Goal: Check status: Check status

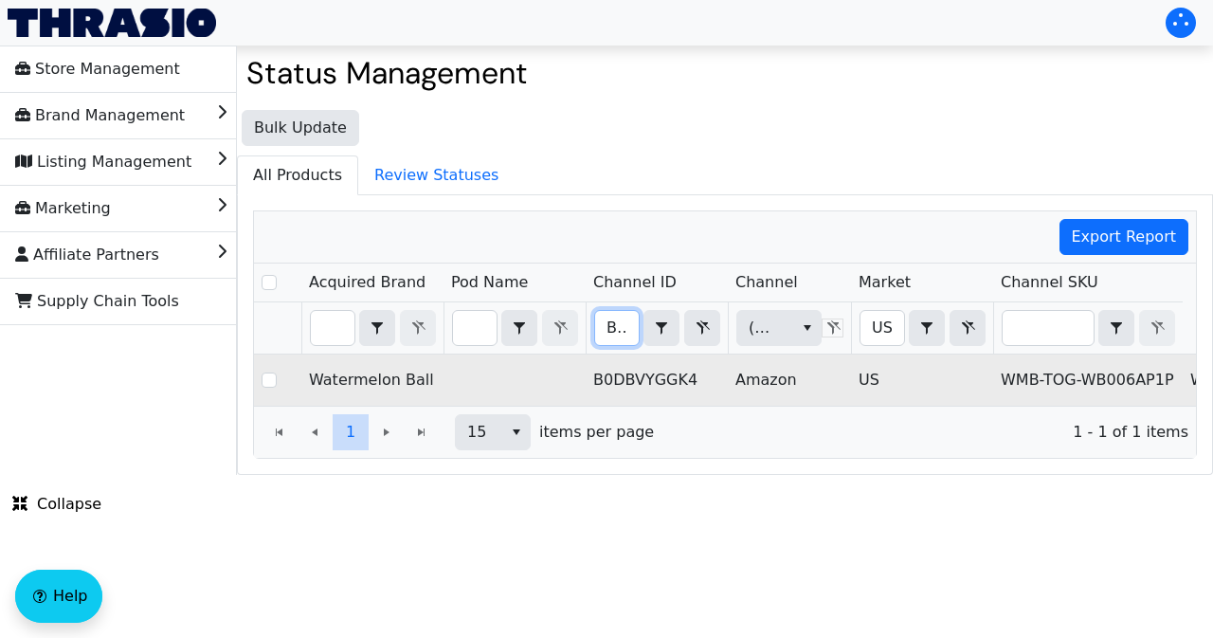
scroll to position [0, 129]
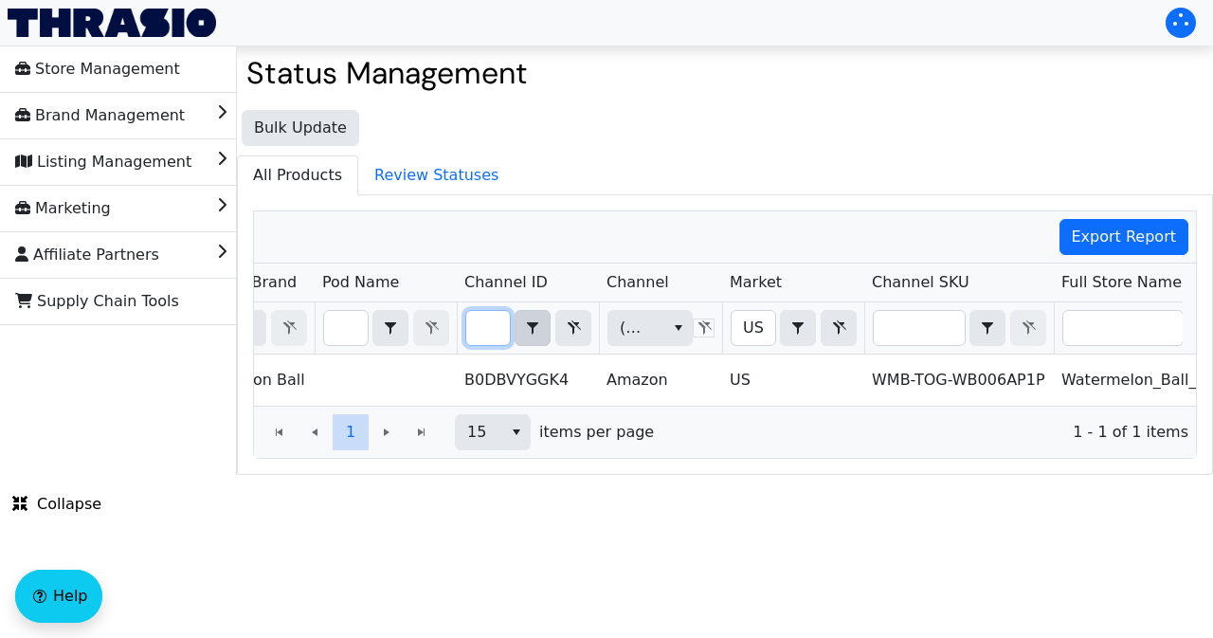
drag, startPoint x: 478, startPoint y: 325, endPoint x: 531, endPoint y: 335, distance: 54.1
click at [531, 335] on div "B0DBVYGGK4 Contains" at bounding box center [528, 328] width 126 height 36
type input "B00TA5ECJQ"
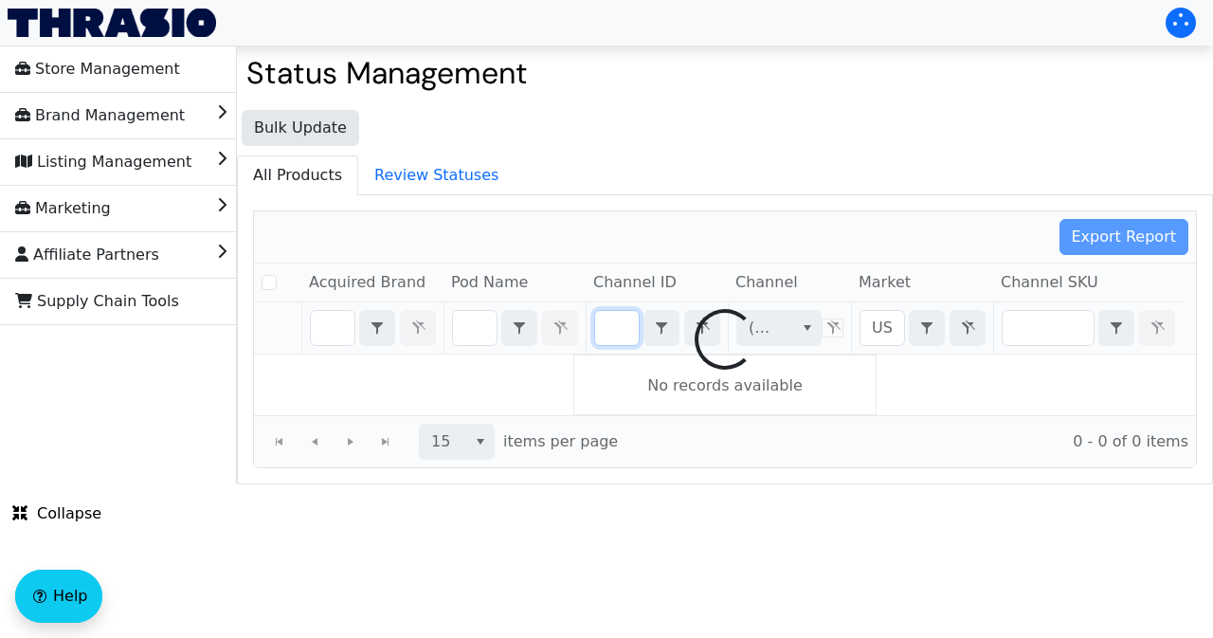
checkbox input "false"
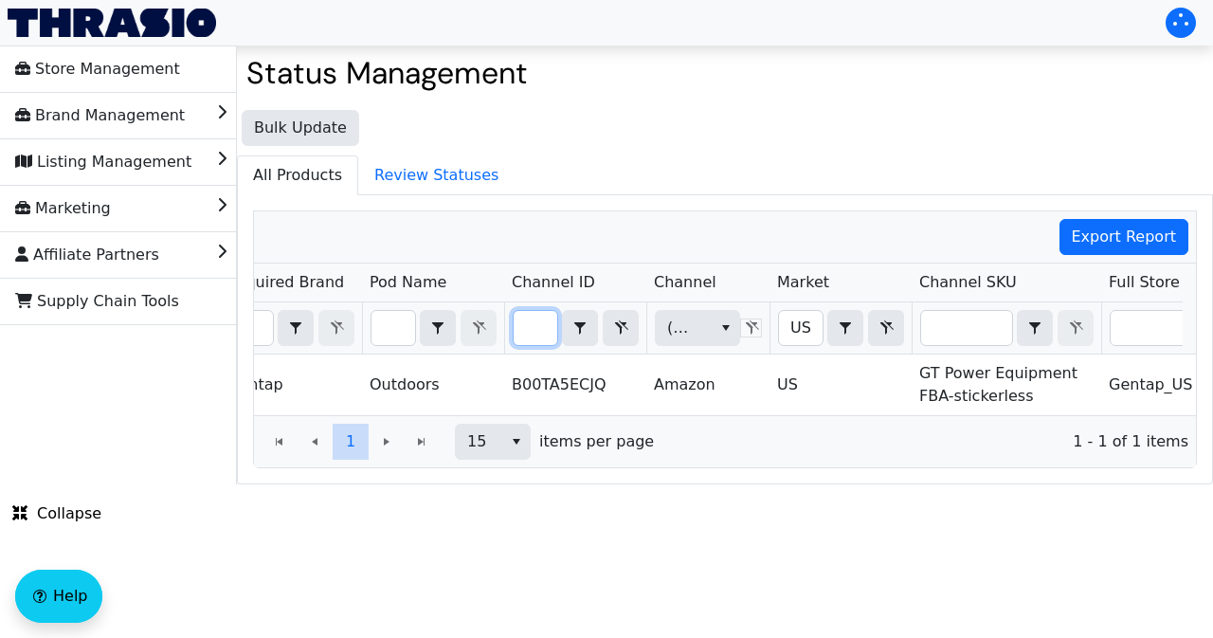
scroll to position [0, 89]
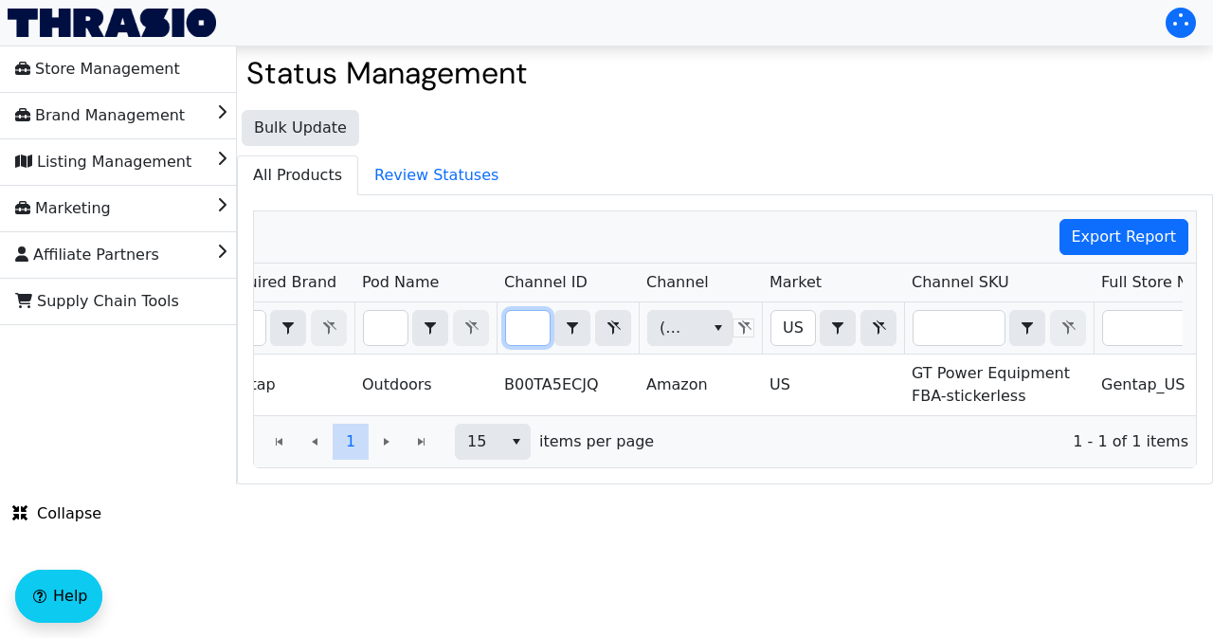
type input "B00TA5ECJQ"
drag, startPoint x: 517, startPoint y: 329, endPoint x: 550, endPoint y: 329, distance: 33.2
click at [550, 329] on div "B00TA5ECJQ Contains" at bounding box center [568, 328] width 126 height 36
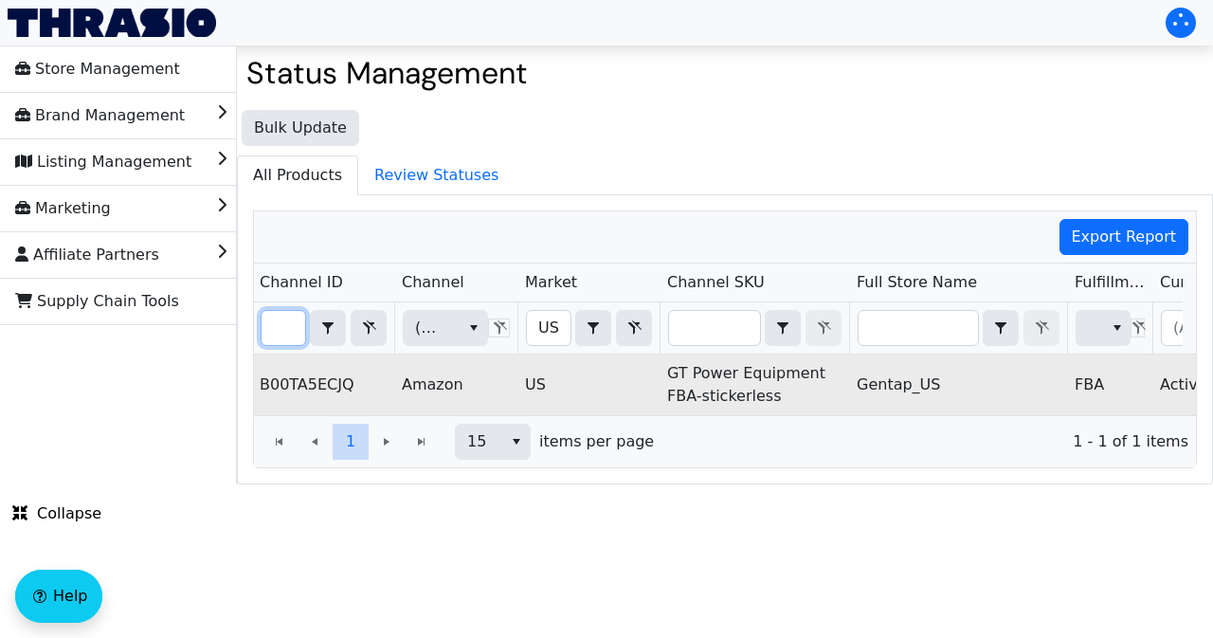
scroll to position [0, 0]
drag, startPoint x: 666, startPoint y: 366, endPoint x: 798, endPoint y: 395, distance: 134.9
click at [798, 395] on td "GT Power Equipment FBA-stickerless" at bounding box center [753, 384] width 189 height 61
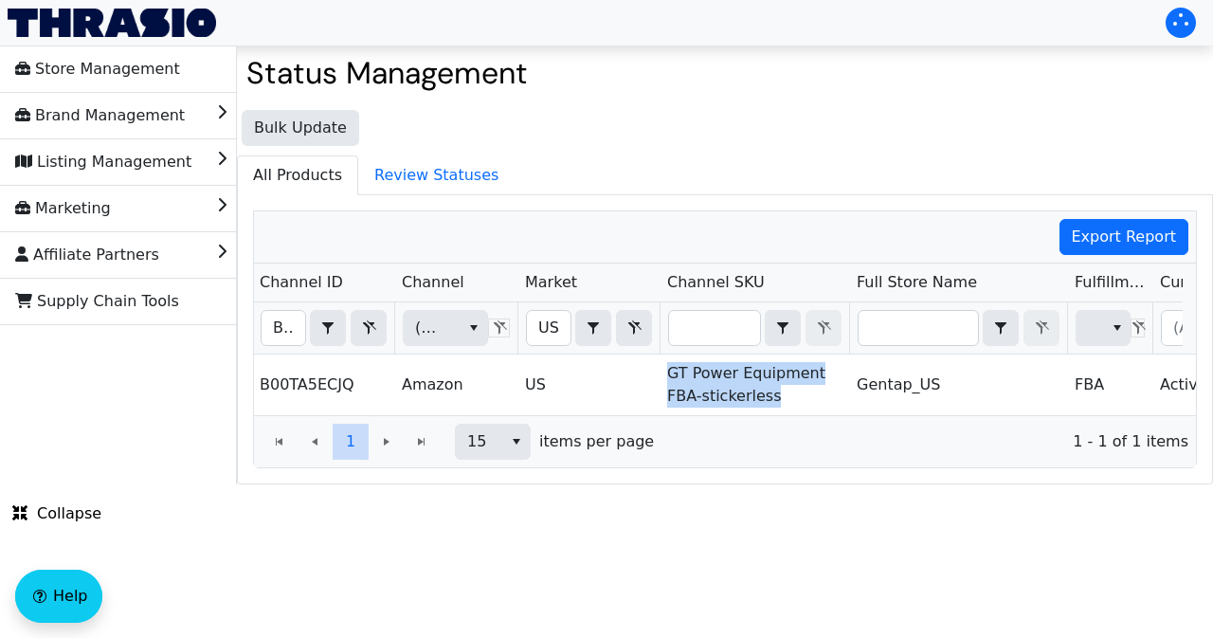
copy td "GT Power Equipment FBA-stickerless"
